Goal: Task Accomplishment & Management: Manage account settings

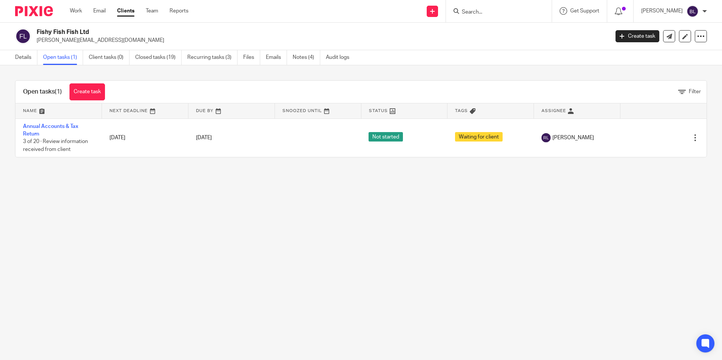
click at [491, 11] on input "Search" at bounding box center [495, 12] width 68 height 7
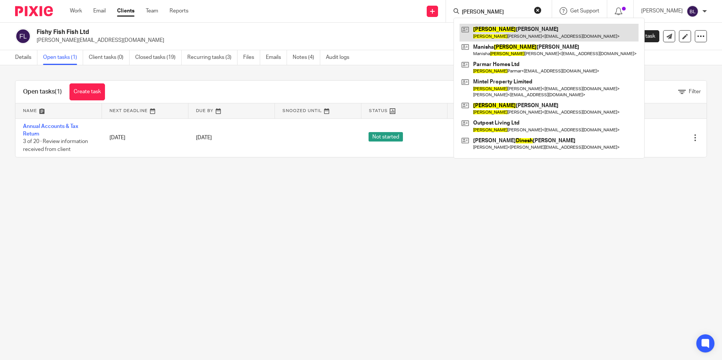
type input "minesh"
click at [486, 29] on link at bounding box center [548, 32] width 179 height 17
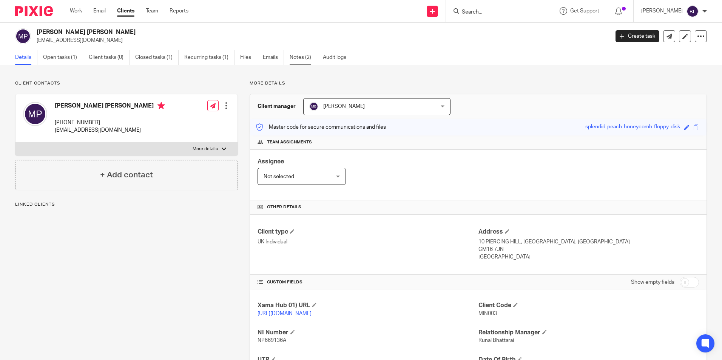
click at [301, 55] on link "Notes (2)" at bounding box center [304, 57] width 28 height 15
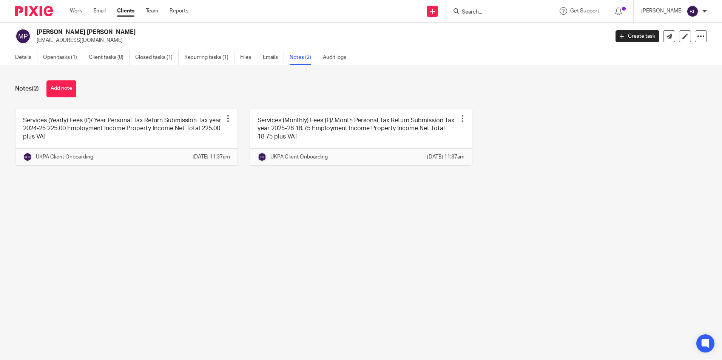
click at [492, 15] on input "Search" at bounding box center [495, 12] width 68 height 7
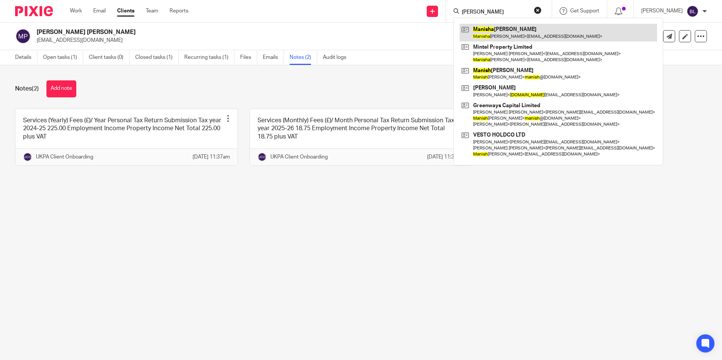
type input "manisha"
click at [496, 29] on link at bounding box center [557, 32] width 197 height 17
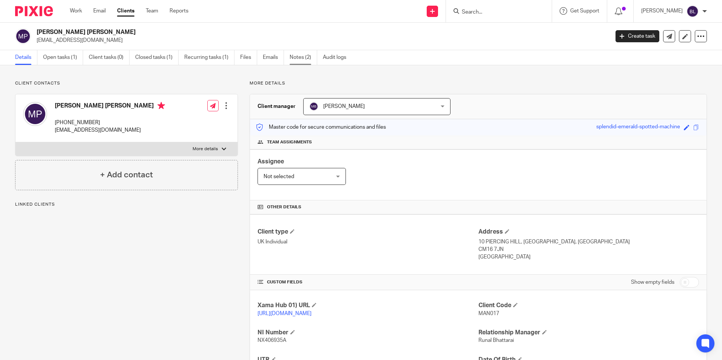
click at [308, 56] on link "Notes (2)" at bounding box center [304, 57] width 28 height 15
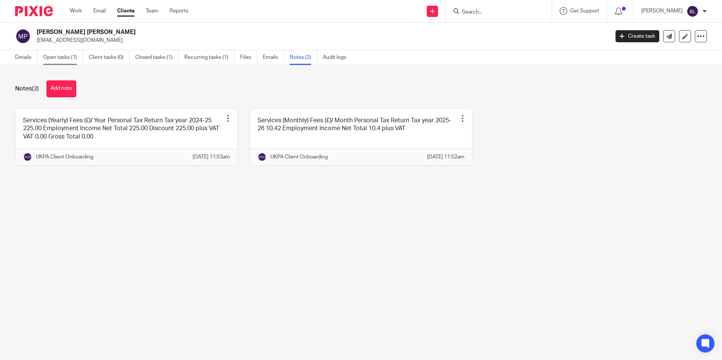
click at [53, 56] on link "Open tasks (1)" at bounding box center [63, 57] width 40 height 15
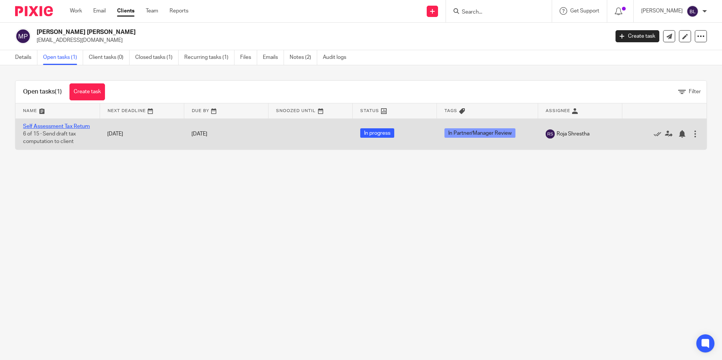
click at [52, 125] on link "Self Assessment Tax Return" at bounding box center [56, 126] width 67 height 5
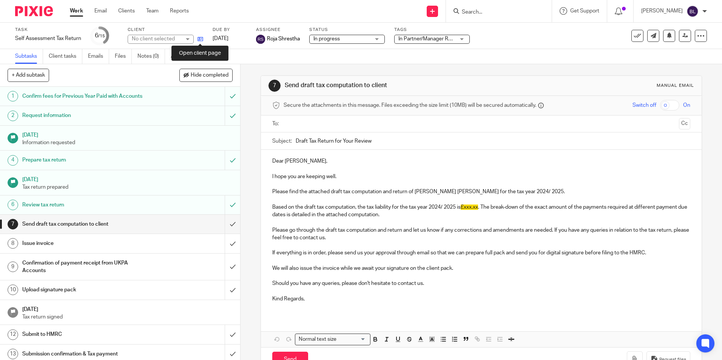
click at [200, 39] on icon at bounding box center [200, 39] width 6 height 6
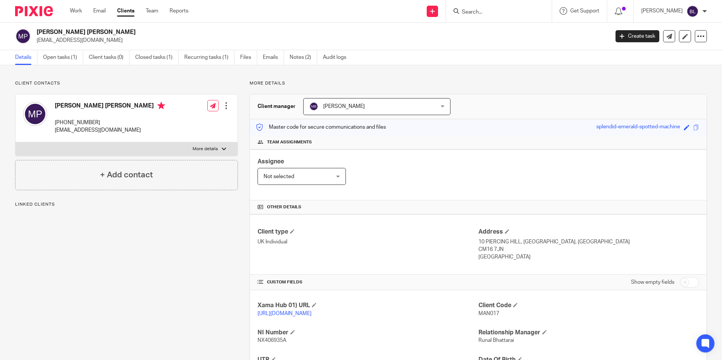
drag, startPoint x: 0, startPoint y: 0, endPoint x: 110, endPoint y: 132, distance: 171.6
click at [110, 132] on p "[EMAIL_ADDRESS][DOMAIN_NAME]" at bounding box center [110, 130] width 110 height 8
click at [48, 128] on div "Manisha Minesh Patel +44 774 087 2739 mintelproperty@protonmail.com" at bounding box center [94, 118] width 142 height 40
drag, startPoint x: 52, startPoint y: 131, endPoint x: 134, endPoint y: 136, distance: 81.3
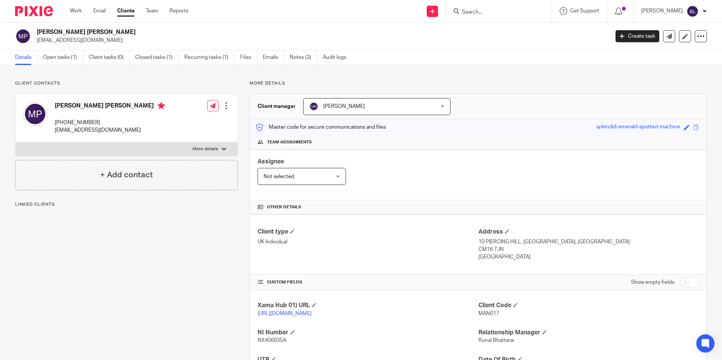
click at [134, 136] on div "Manisha Minesh Patel +44 774 087 2739 mintelproperty@protonmail.com Edit contac…" at bounding box center [126, 118] width 222 height 48
copy p "mintelproperty@protonmail.com"
click at [54, 56] on link "Open tasks (1)" at bounding box center [63, 57] width 40 height 15
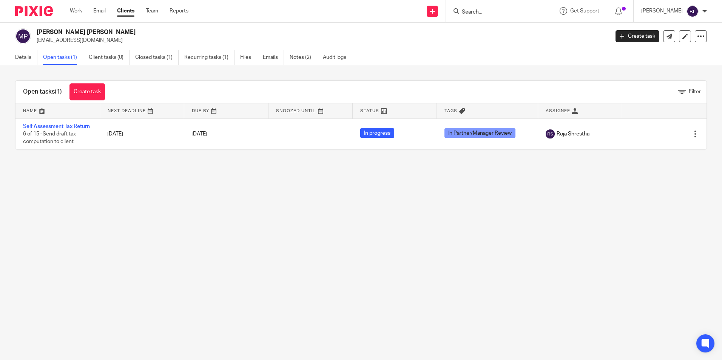
click at [60, 127] on link "Self Assessment Tax Return" at bounding box center [56, 126] width 67 height 5
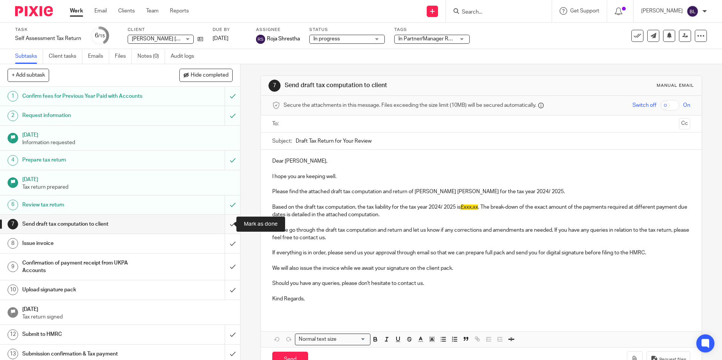
click at [226, 224] on input "submit" at bounding box center [120, 224] width 240 height 19
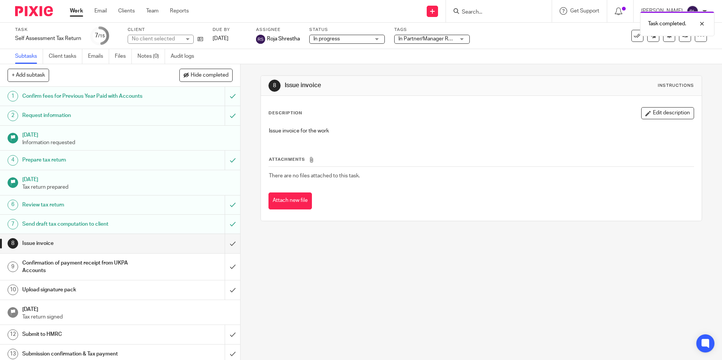
click at [418, 41] on span "In Partner/Manager Review" at bounding box center [429, 38] width 63 height 5
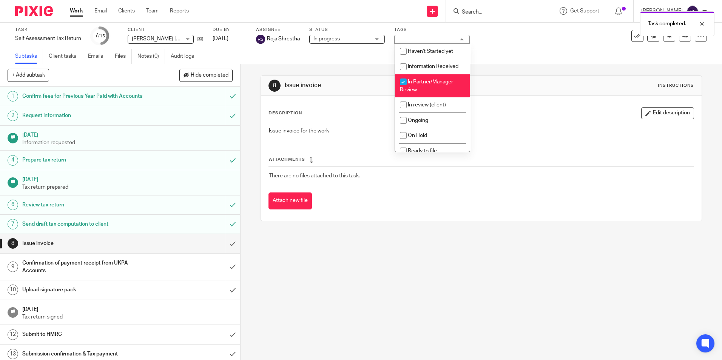
click at [401, 82] on input "checkbox" at bounding box center [403, 82] width 14 height 14
checkbox input "false"
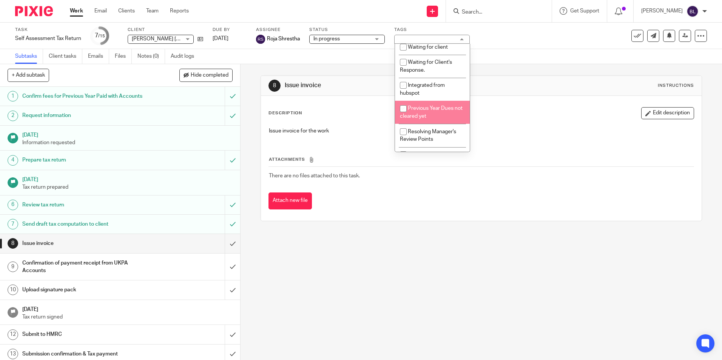
scroll to position [168, 0]
click at [421, 116] on span "Resolving Manager's Review Points" at bounding box center [428, 117] width 56 height 13
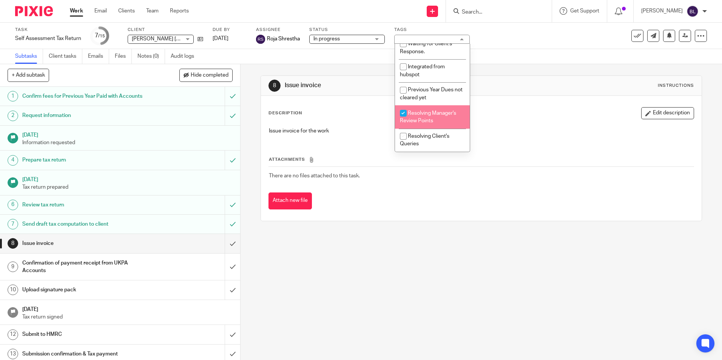
checkbox input "true"
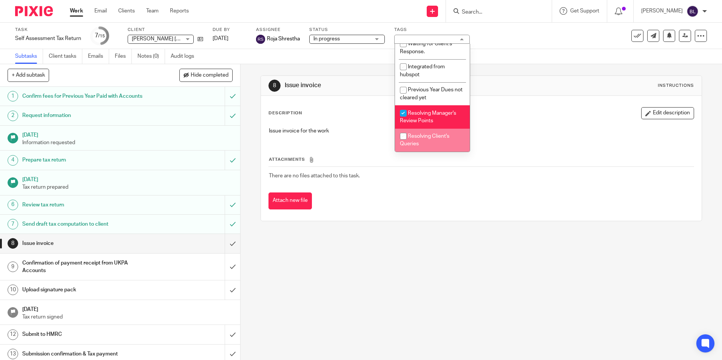
click at [415, 289] on div "8 Issue invoice Instructions Description Edit description Issue invoice for the…" at bounding box center [480, 212] width 481 height 296
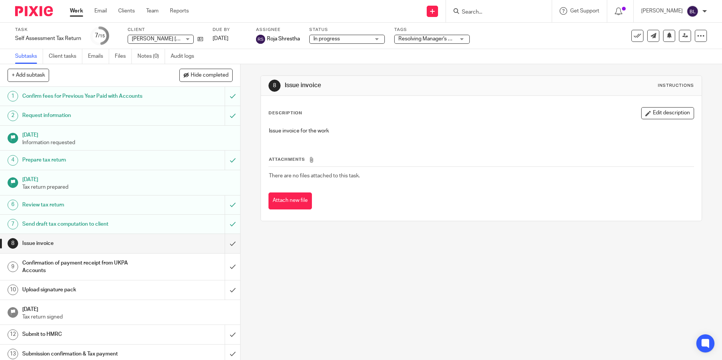
drag, startPoint x: 171, startPoint y: 240, endPoint x: 176, endPoint y: 242, distance: 5.1
click at [171, 240] on div "Issue invoice" at bounding box center [119, 243] width 195 height 11
click at [679, 34] on link at bounding box center [685, 36] width 12 height 12
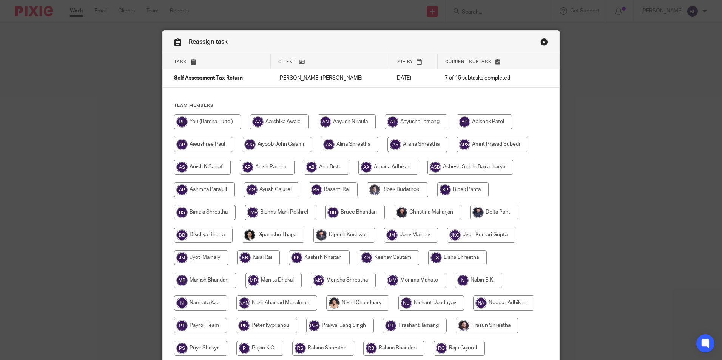
scroll to position [202, 0]
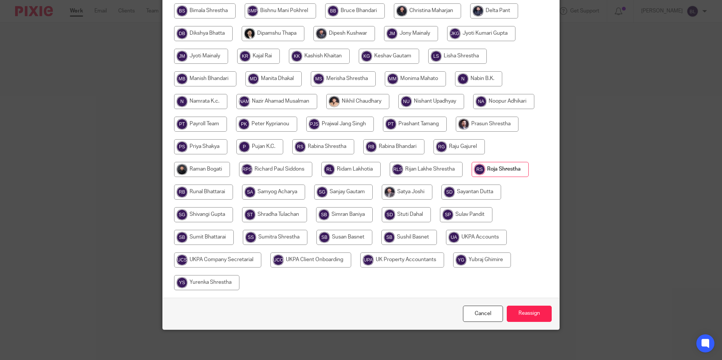
click at [480, 237] on input "radio" at bounding box center [476, 237] width 61 height 15
radio input "true"
click at [528, 313] on input "Reassign" at bounding box center [529, 314] width 45 height 16
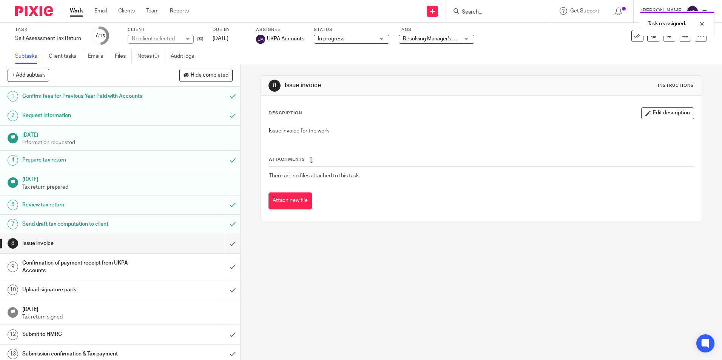
click at [38, 12] on img at bounding box center [34, 11] width 38 height 10
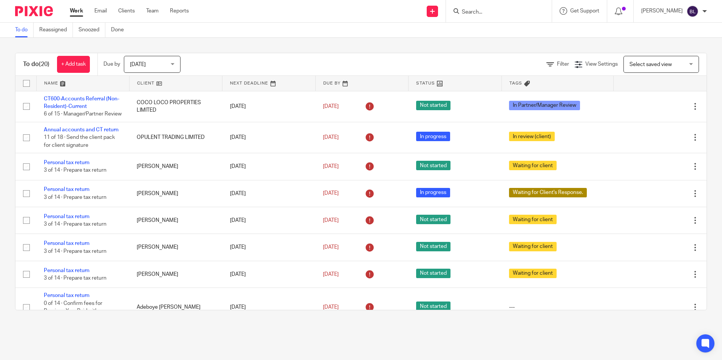
click at [487, 12] on input "Search" at bounding box center [495, 12] width 68 height 7
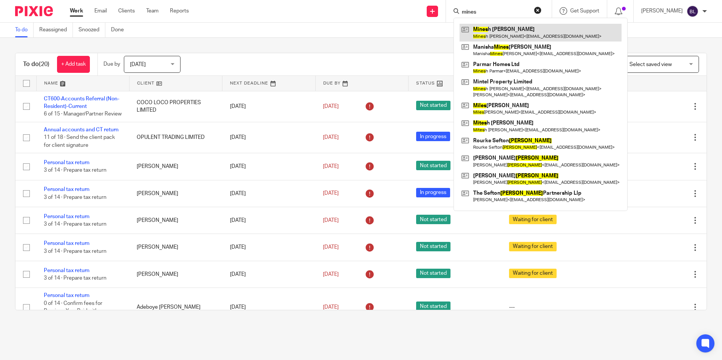
type input "mines"
click at [509, 29] on link at bounding box center [540, 32] width 162 height 17
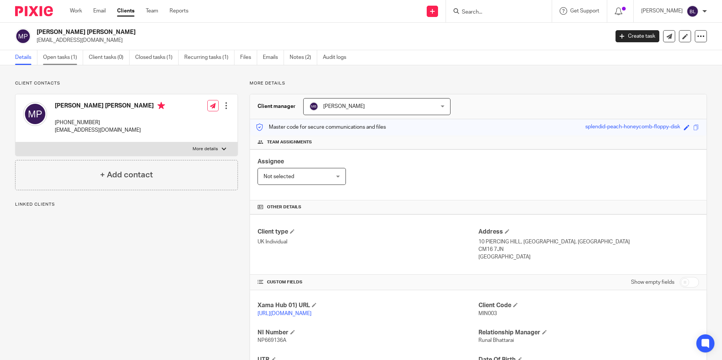
click at [61, 56] on link "Open tasks (1)" at bounding box center [63, 57] width 40 height 15
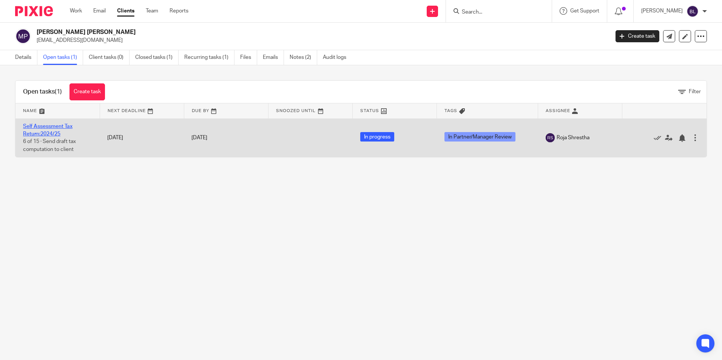
click at [39, 128] on link "Self Assessment Tax Return:2024/25" at bounding box center [47, 130] width 49 height 13
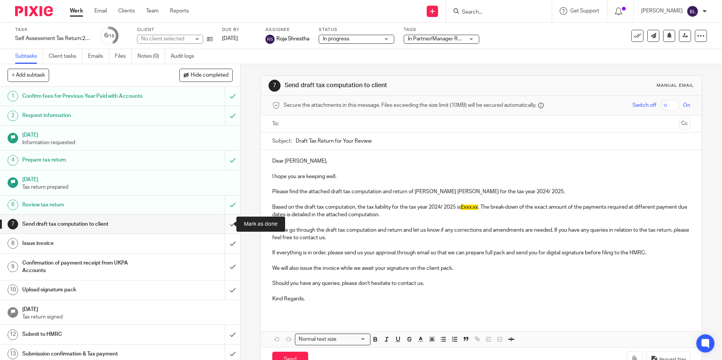
click at [223, 222] on input "submit" at bounding box center [120, 224] width 240 height 19
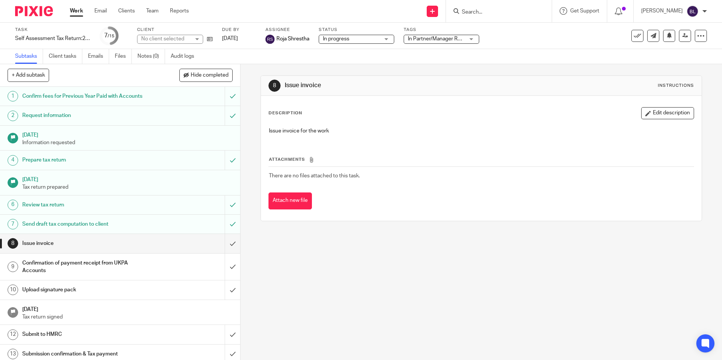
click at [431, 42] on span "In Partner/Manager Review" at bounding box center [436, 39] width 57 height 8
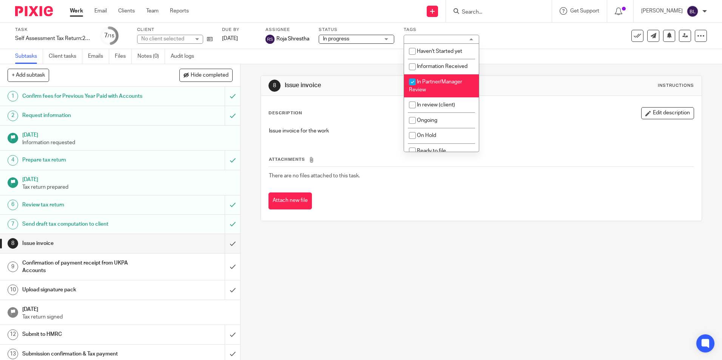
click at [410, 83] on input "checkbox" at bounding box center [412, 82] width 14 height 14
checkbox input "false"
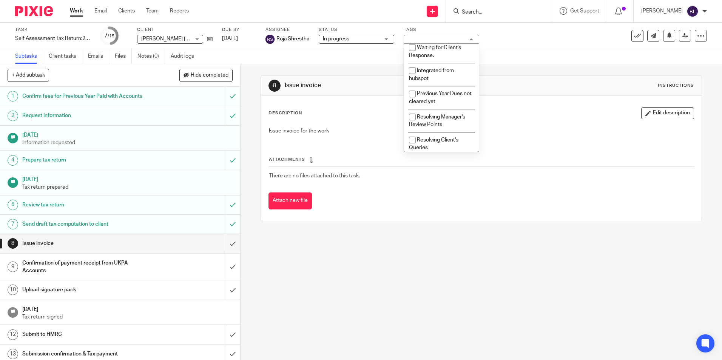
scroll to position [168, 0]
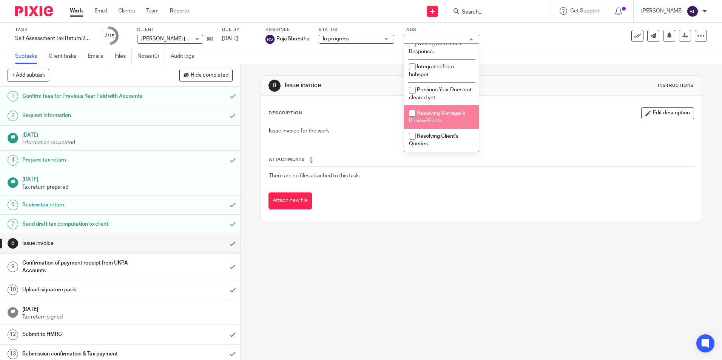
click at [421, 108] on li "Resolving Manager's Review Points" at bounding box center [441, 116] width 75 height 23
checkbox input "true"
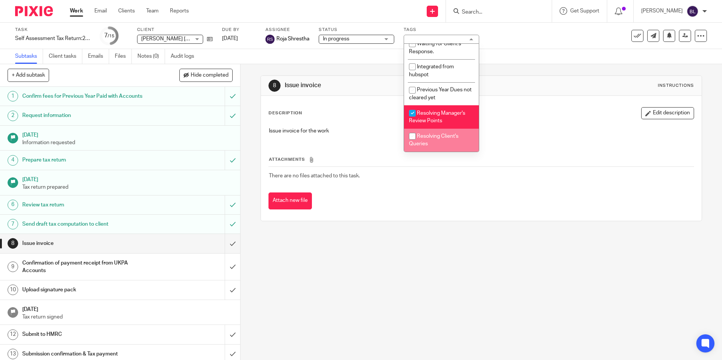
click at [366, 267] on div "8 Issue invoice Instructions Description Edit description Issue invoice for the…" at bounding box center [480, 212] width 481 height 296
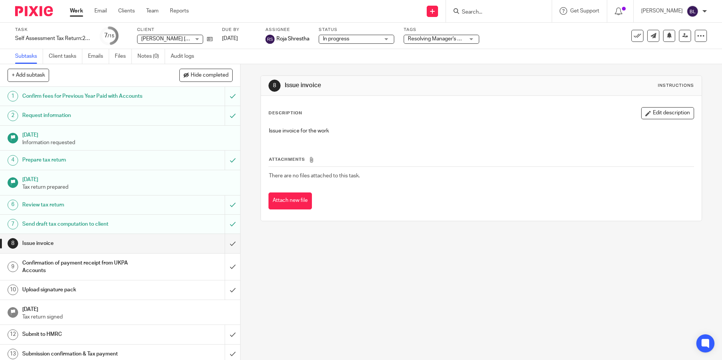
click at [193, 240] on div "Issue invoice" at bounding box center [119, 243] width 195 height 11
click at [682, 34] on icon at bounding box center [685, 36] width 6 height 6
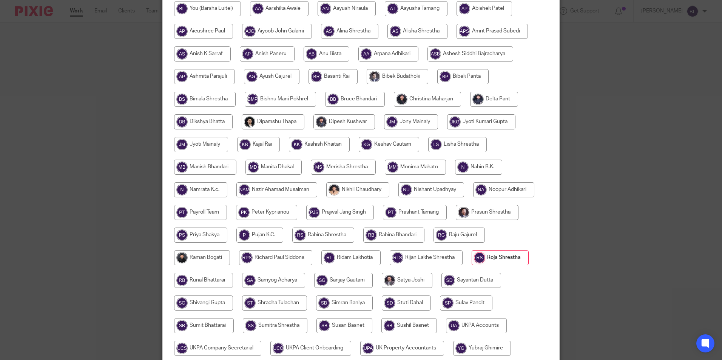
scroll to position [202, 0]
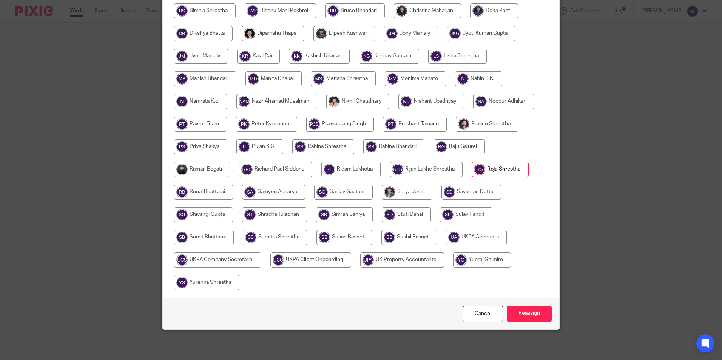
click at [471, 239] on input "radio" at bounding box center [476, 237] width 61 height 15
radio input "true"
click at [523, 309] on input "Reassign" at bounding box center [529, 314] width 45 height 16
